Goal: Information Seeking & Learning: Learn about a topic

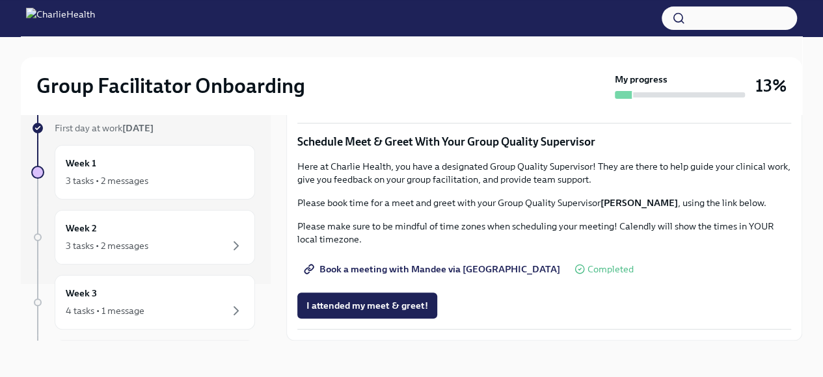
scroll to position [83, 0]
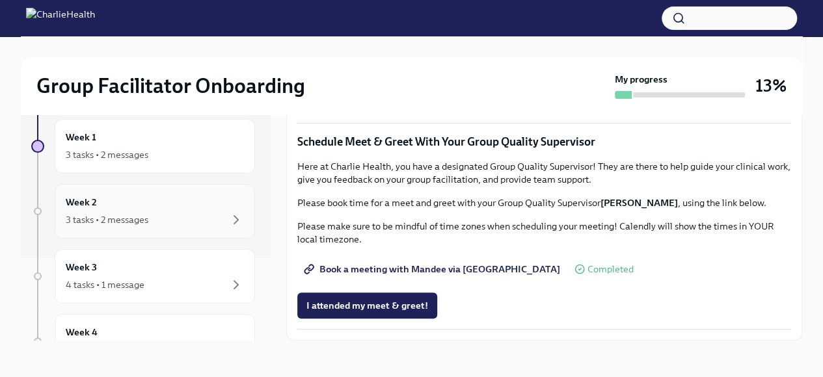
click at [141, 215] on div "3 tasks • 2 messages" at bounding box center [107, 219] width 83 height 13
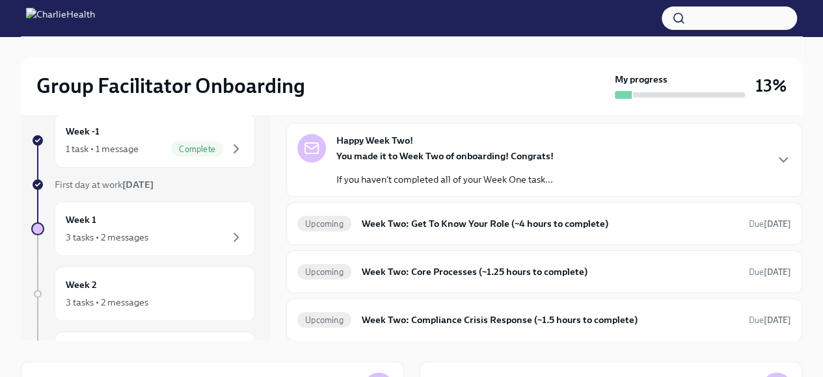
scroll to position [30, 0]
click at [373, 224] on h6 "Week Two: Get To Know Your Role (~4 hours to complete)" at bounding box center [550, 223] width 377 height 14
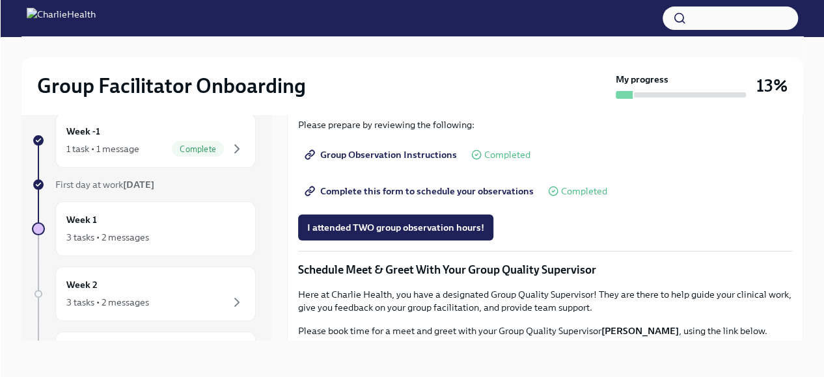
scroll to position [690, 0]
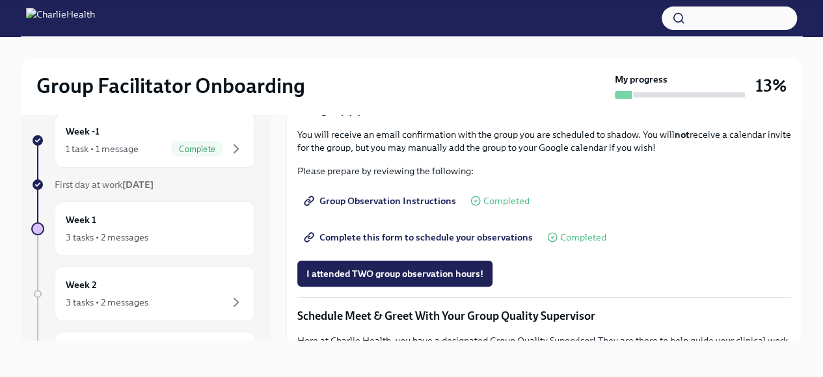
drag, startPoint x: 324, startPoint y: 230, endPoint x: 491, endPoint y: 230, distance: 166.6
copy li "How To Be A Successful Group Facilitator"
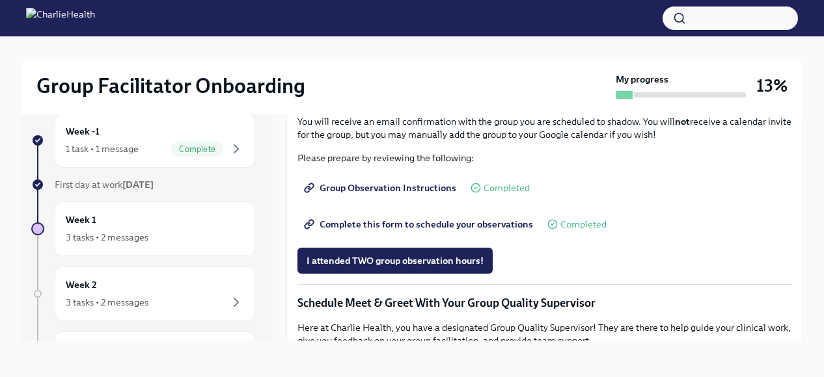
drag, startPoint x: 324, startPoint y: 254, endPoint x: 474, endPoint y: 255, distance: 150.3
copy li "IOP Overview, Curriculum & Roles"
drag, startPoint x: 324, startPoint y: 241, endPoint x: 502, endPoint y: 241, distance: 178.3
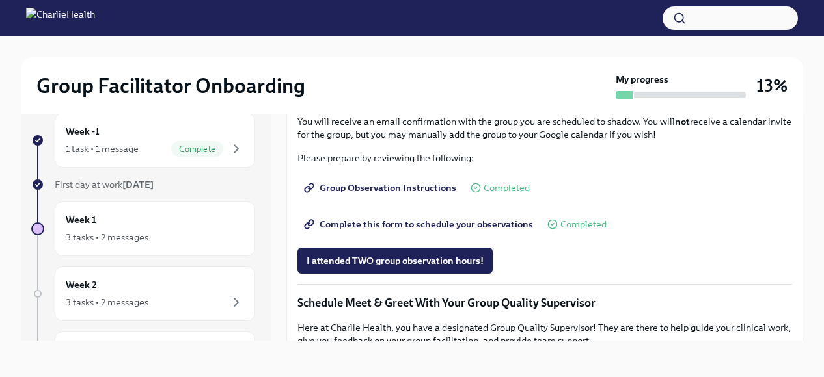
copy li "How To Be A Successful Group Facilitator"
